Goal: Navigation & Orientation: Go to known website

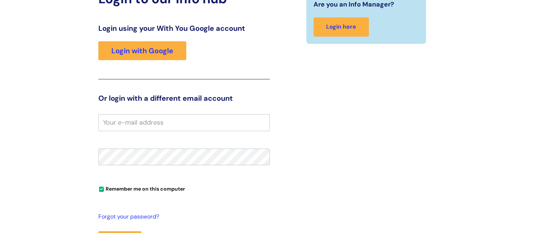
scroll to position [80, 0]
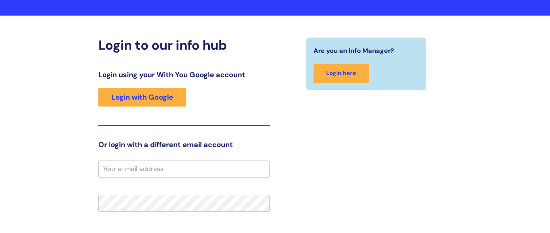
scroll to position [43, 0]
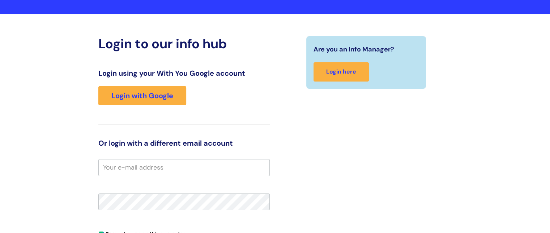
click at [207, 165] on input "email" at bounding box center [184, 167] width 172 height 17
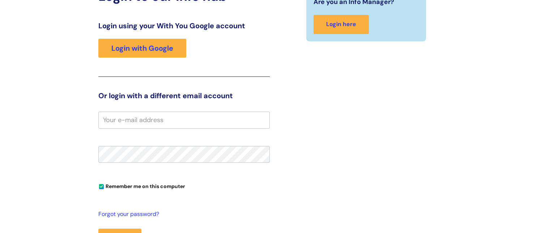
scroll to position [91, 0]
type input "c"
type input "C"
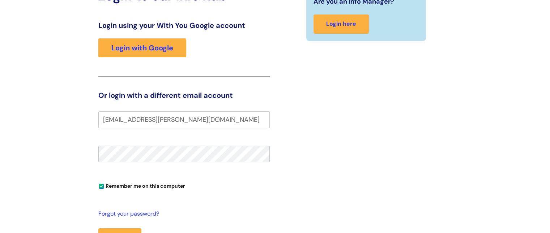
type input "[EMAIL_ADDRESS][PERSON_NAME][DOMAIN_NAME]"
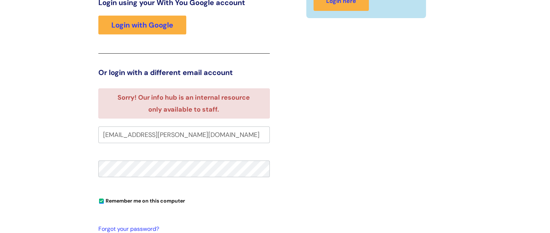
scroll to position [109, 0]
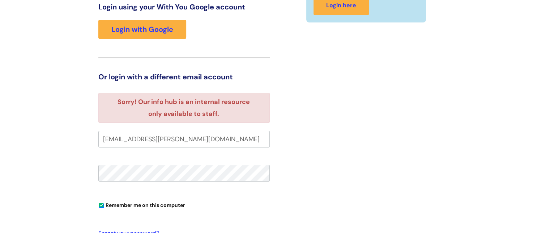
click at [195, 161] on fieldset "courteney.ellis@wearewithyou.org.uk Remember me on this computer Forgot your pa…" at bounding box center [184, 215] width 172 height 169
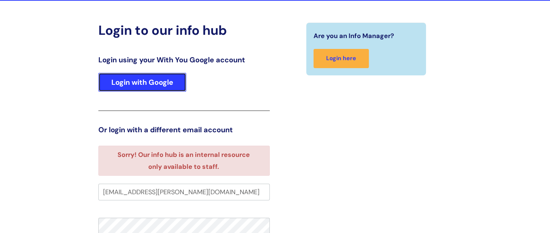
click at [170, 87] on link "Login with Google" at bounding box center [142, 82] width 88 height 19
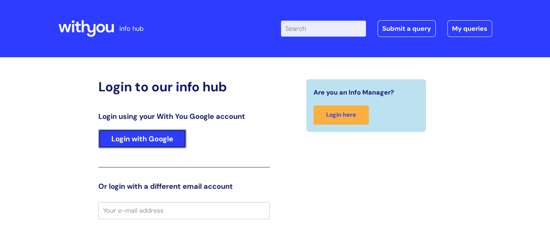
click at [169, 141] on link "Login with Google" at bounding box center [142, 138] width 88 height 19
